Goal: Task Accomplishment & Management: Complete application form

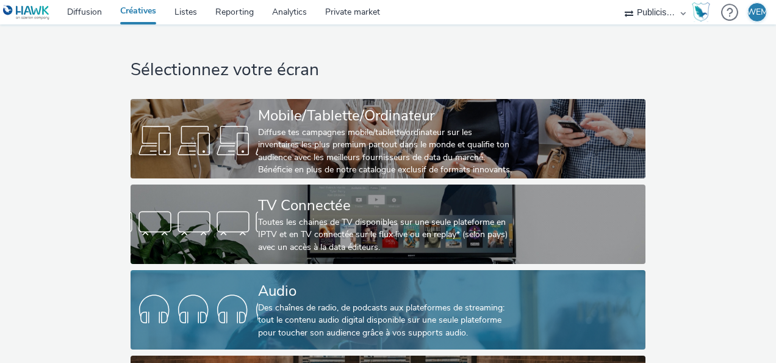
scroll to position [87, 0]
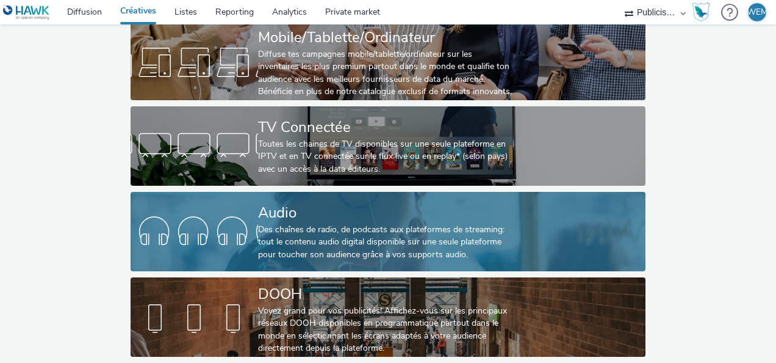
click at [255, 228] on div at bounding box center [195, 231] width 128 height 39
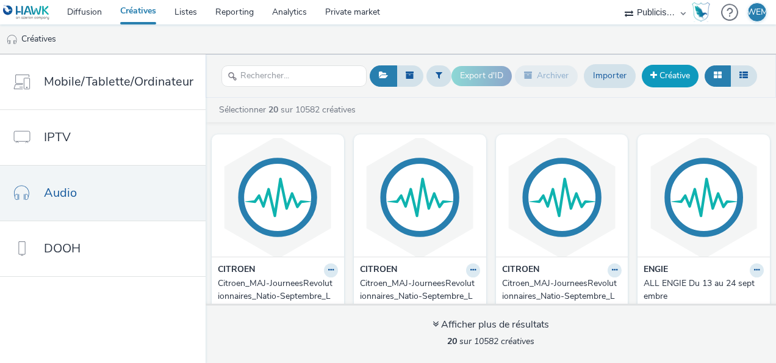
click at [685, 71] on link "Créative" at bounding box center [670, 76] width 57 height 22
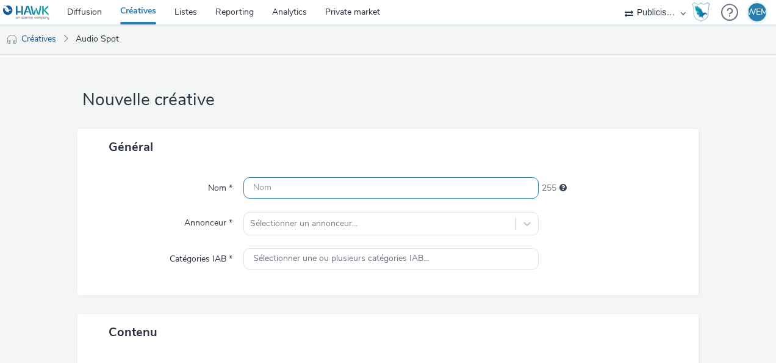
click at [361, 187] on input "text" at bounding box center [391, 187] width 295 height 21
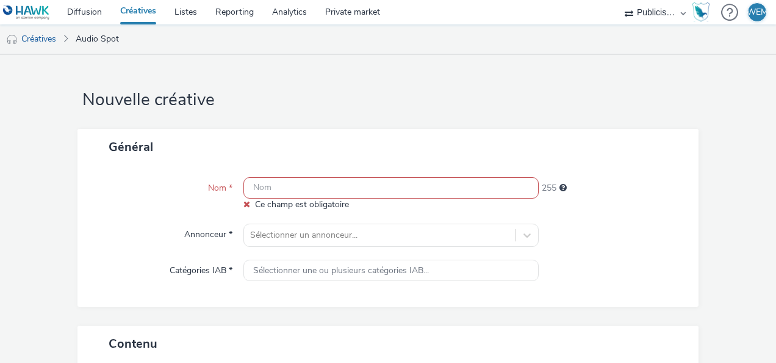
click at [444, 187] on input "text" at bounding box center [391, 187] width 295 height 21
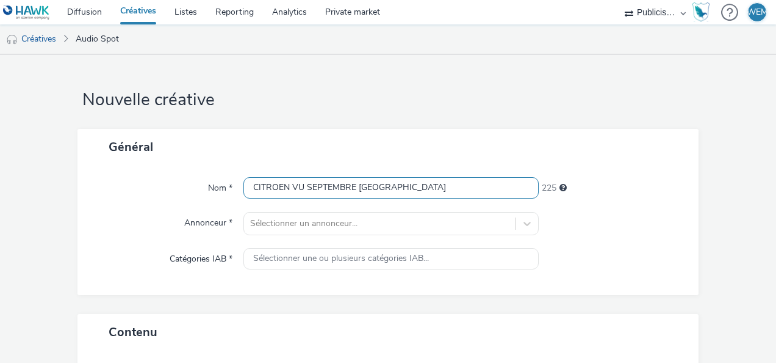
click at [444, 187] on input "CITROEN VU SEPTEMBRE [GEOGRAPHIC_DATA]" at bounding box center [391, 187] width 295 height 21
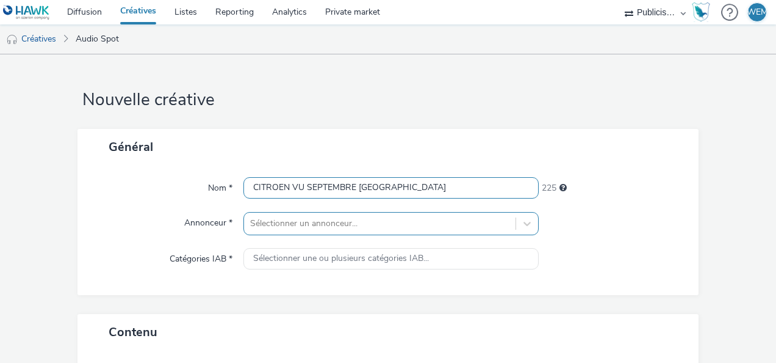
type input "CITROEN VU SEPTEMBRE [GEOGRAPHIC_DATA]"
click at [441, 222] on div "Sélectionner un annonceur..." at bounding box center [391, 223] width 295 height 23
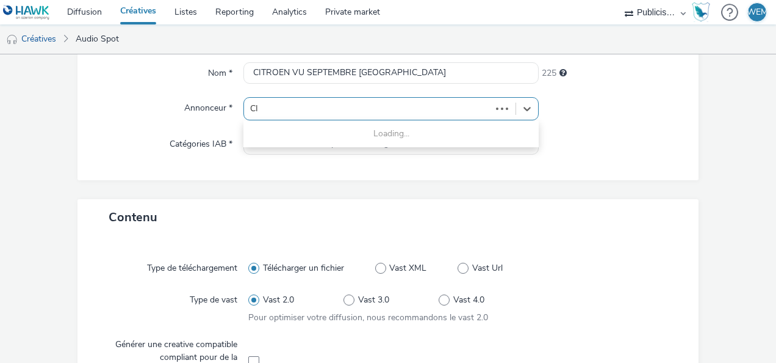
type input "CIT"
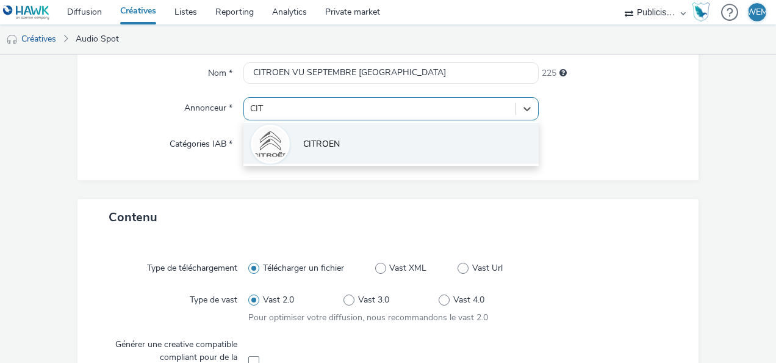
click at [406, 151] on li "CITROEN" at bounding box center [391, 143] width 295 height 41
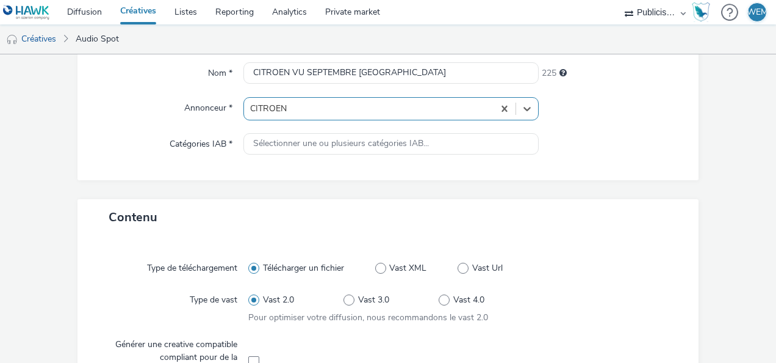
type input "[URL][DOMAIN_NAME]"
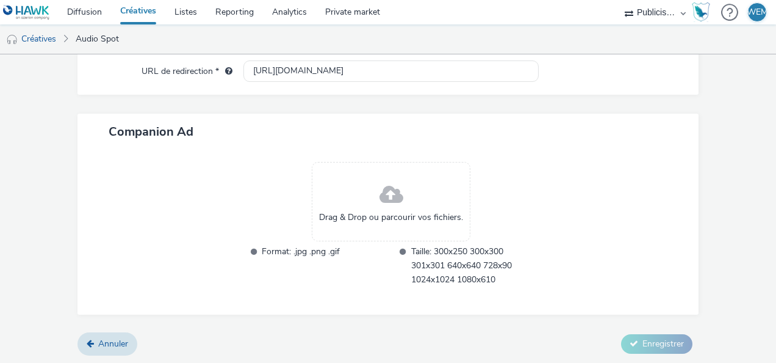
scroll to position [588, 0]
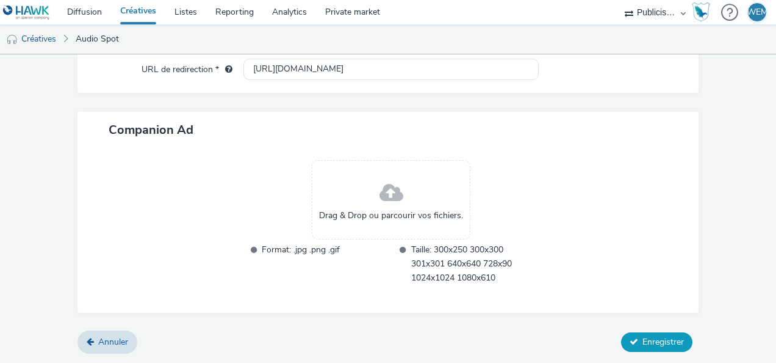
click at [643, 341] on span "Enregistrer" at bounding box center [664, 342] width 42 height 12
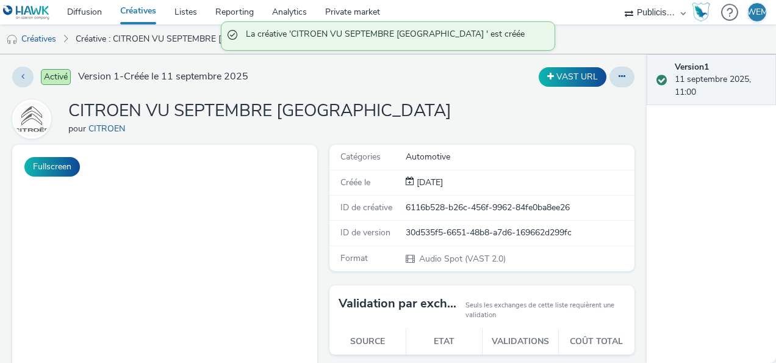
click at [126, 9] on link "Créatives" at bounding box center [138, 12] width 54 height 24
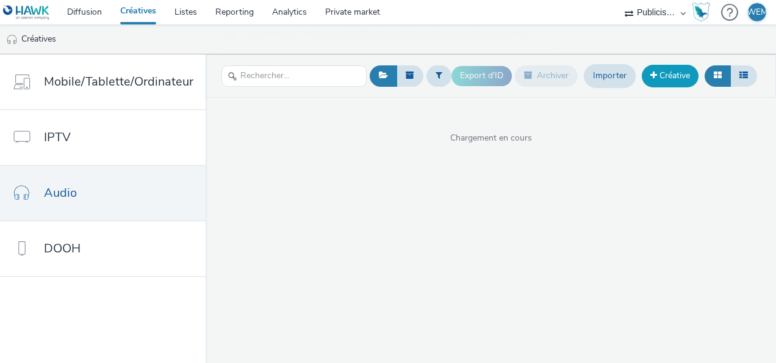
click at [665, 77] on link "Créative" at bounding box center [670, 76] width 57 height 22
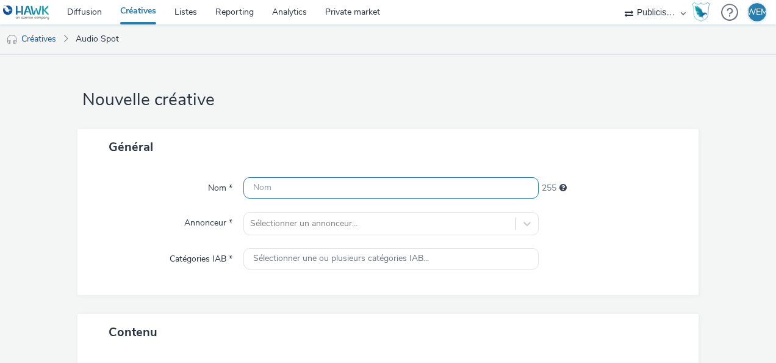
click at [312, 190] on input "text" at bounding box center [391, 187] width 295 height 21
paste input "CITROEN VU SEPTEMBRE [GEOGRAPHIC_DATA]"
click at [360, 188] on input "CITROEN VU SEPTEMBRE [GEOGRAPHIC_DATA]" at bounding box center [391, 187] width 295 height 21
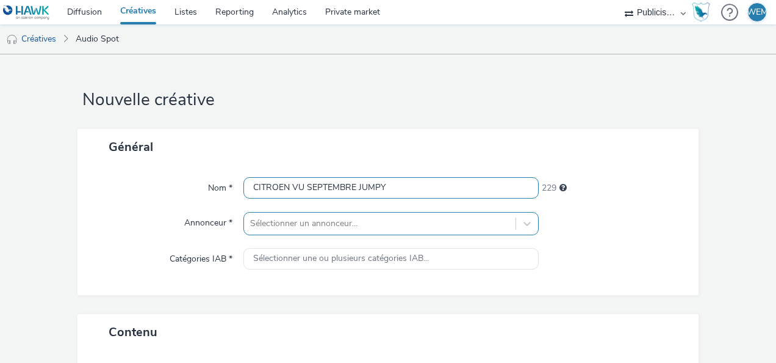
type input "CITROEN VU SEPTEMBRE JUMPY"
click at [413, 228] on div "Sélectionner un annonceur..." at bounding box center [391, 223] width 295 height 23
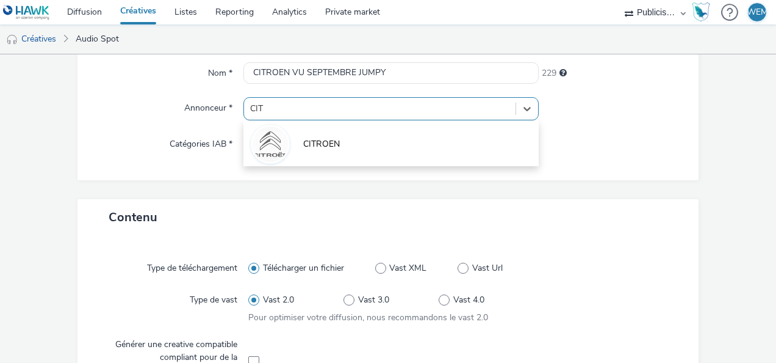
type input "CITR"
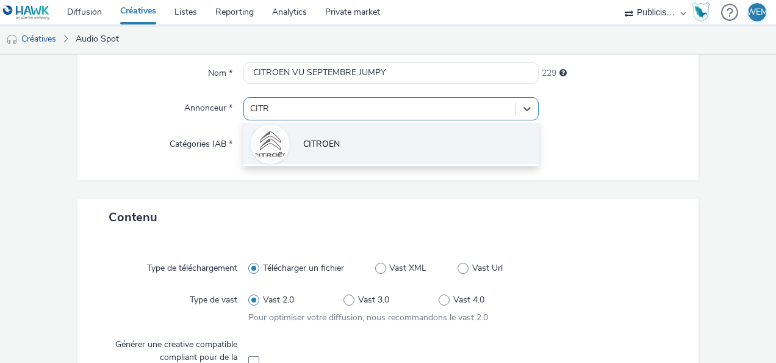
click at [377, 150] on li "CITROEN" at bounding box center [391, 143] width 295 height 41
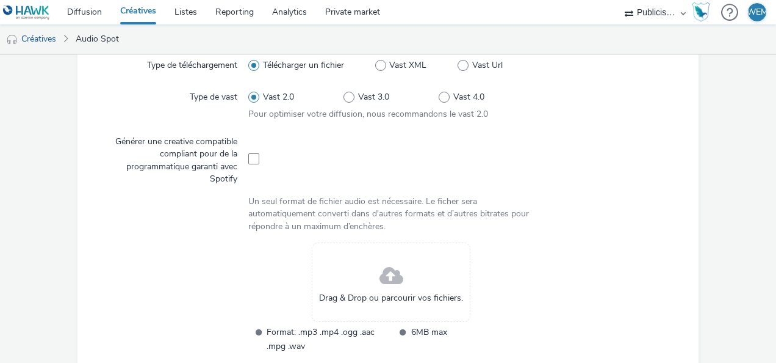
scroll to position [440, 0]
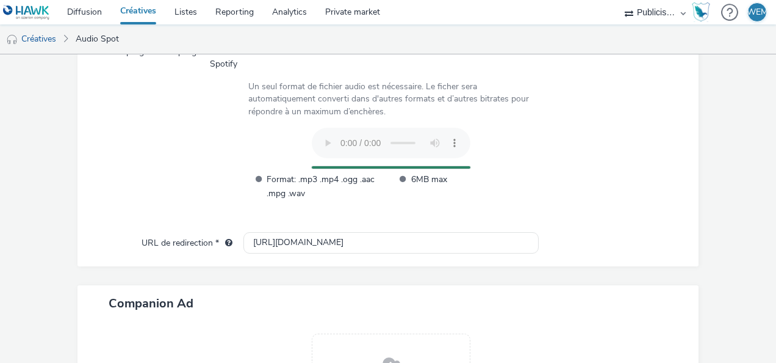
click at [632, 189] on div at bounding box center [605, 170] width 143 height 85
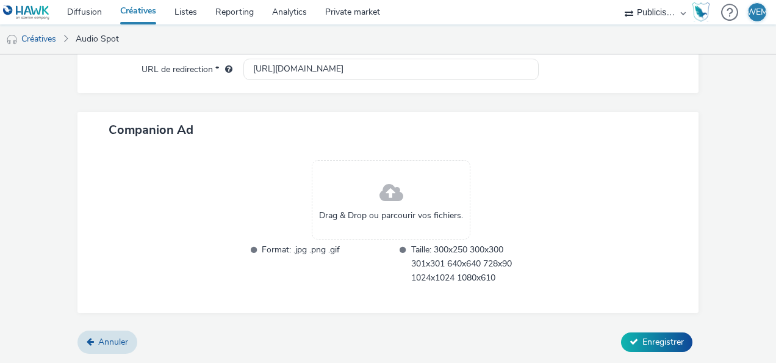
scroll to position [588, 0]
click at [668, 334] on button "Enregistrer" at bounding box center [656, 342] width 71 height 20
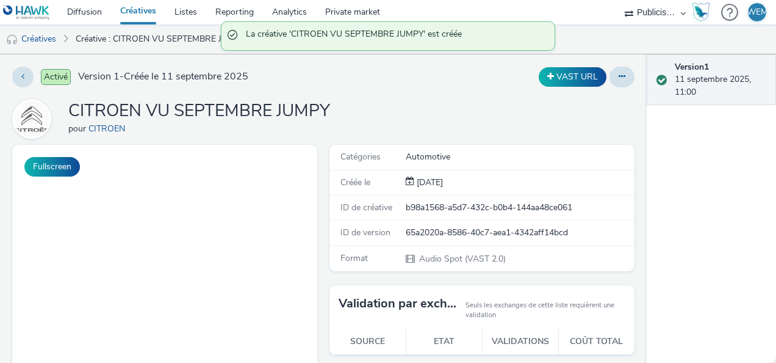
click at [411, 104] on div "CITROEN VU SEPTEMBRE JUMPY pour CITROEN" at bounding box center [323, 118] width 623 height 39
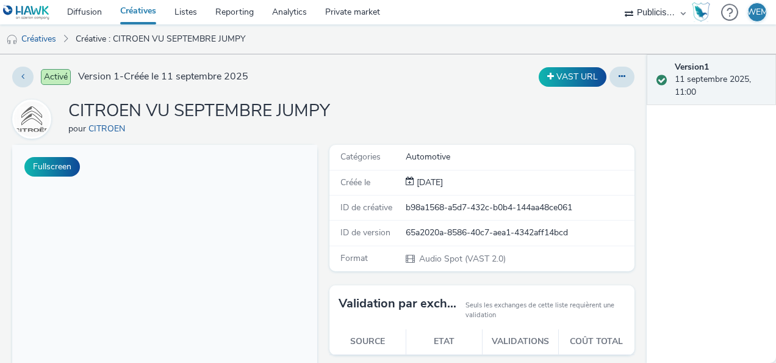
click at [411, 104] on div "CITROEN VU SEPTEMBRE JUMPY pour CITROEN" at bounding box center [323, 118] width 623 height 39
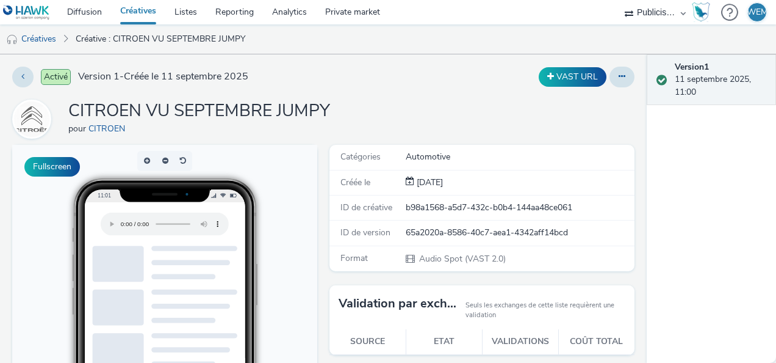
click at [463, 100] on div "CITROEN VU SEPTEMBRE JUMPY pour CITROEN" at bounding box center [323, 118] width 623 height 39
click at [386, 85] on div "VAST URL" at bounding box center [510, 77] width 249 height 21
click at [429, 91] on div "Activé Version 1 - Créée le 11 septembre 2025 VAST URL CITROEN VU SEPTEMBRE JUM…" at bounding box center [323, 208] width 647 height 308
click at [81, 13] on link "Diffusion" at bounding box center [84, 12] width 53 height 24
